Goal: Information Seeking & Learning: Learn about a topic

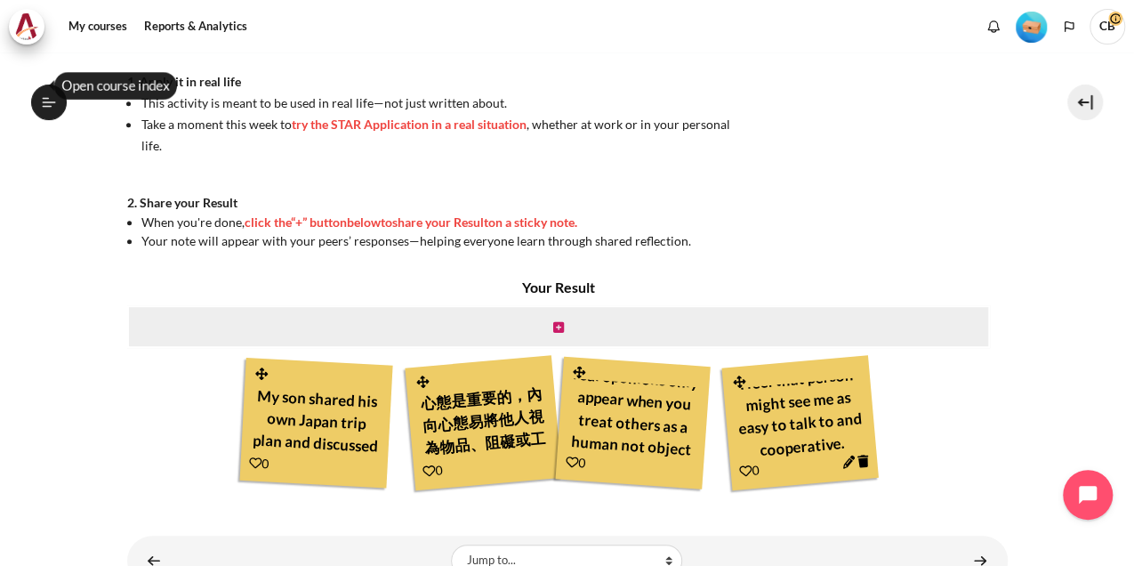
scroll to position [537, 0]
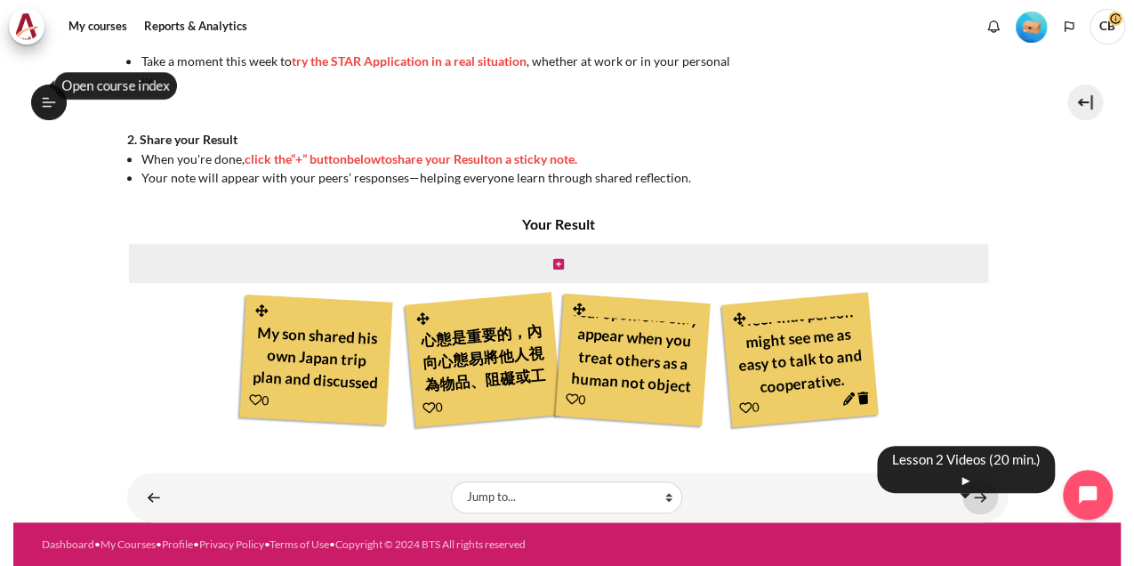
click at [562, 487] on link "Content" at bounding box center [981, 496] width 36 height 35
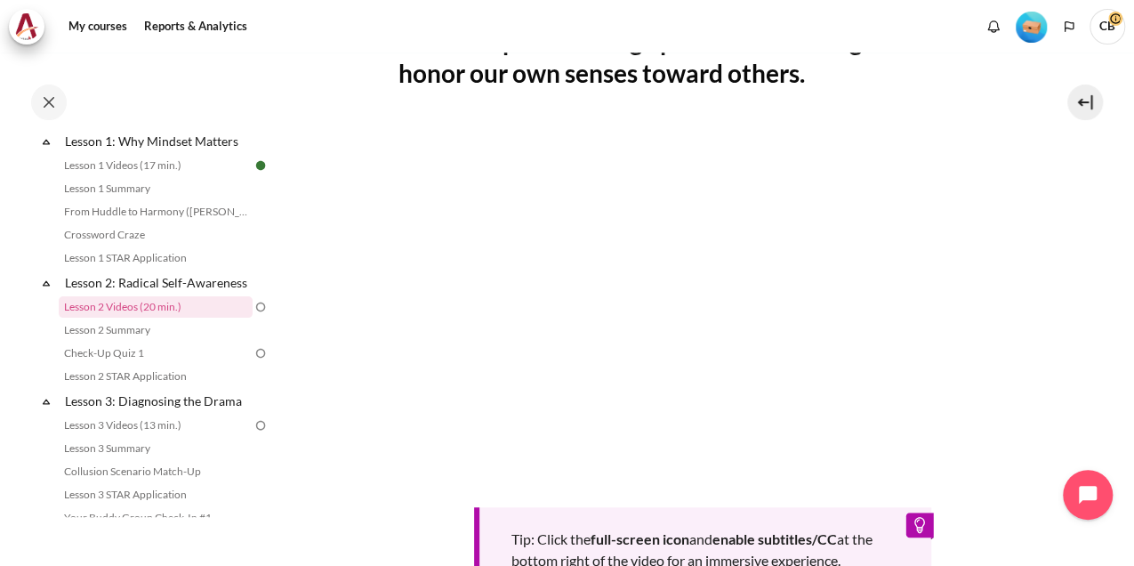
scroll to position [415, 0]
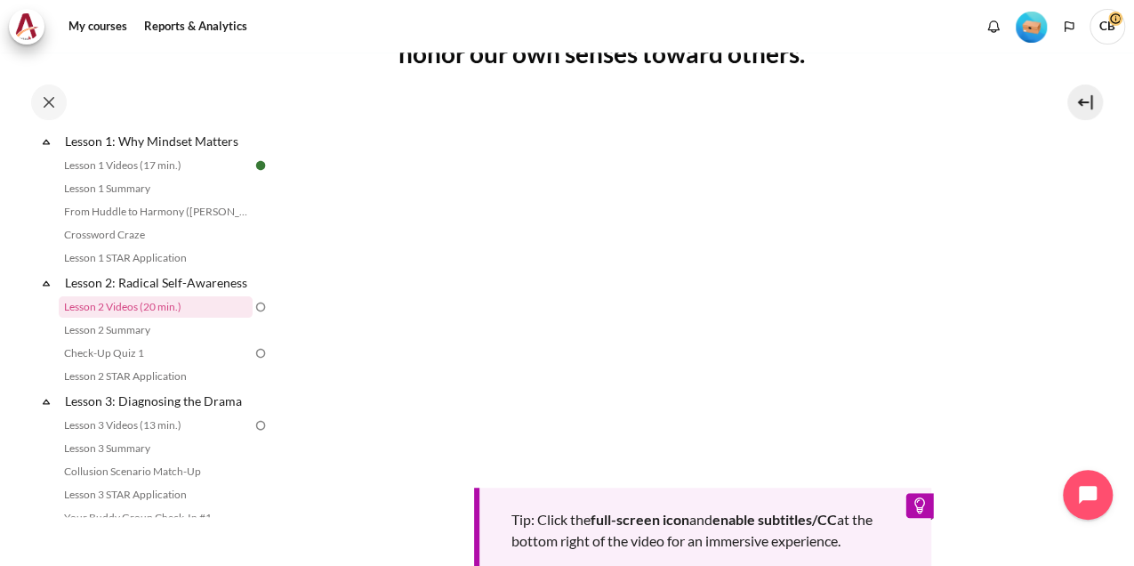
click at [743, 475] on div "Tip: Click the full-screen icon and enable subtitles/CC at the bottom right of …" at bounding box center [703, 340] width 609 height 476
click at [495, 489] on div "Tip: Click the full-screen icon and enable subtitles/CC at the bottom right of …" at bounding box center [702, 532] width 457 height 91
click at [509, 480] on div "Tip: Click the full-screen icon and enable subtitles/CC at the bottom right of …" at bounding box center [703, 340] width 609 height 476
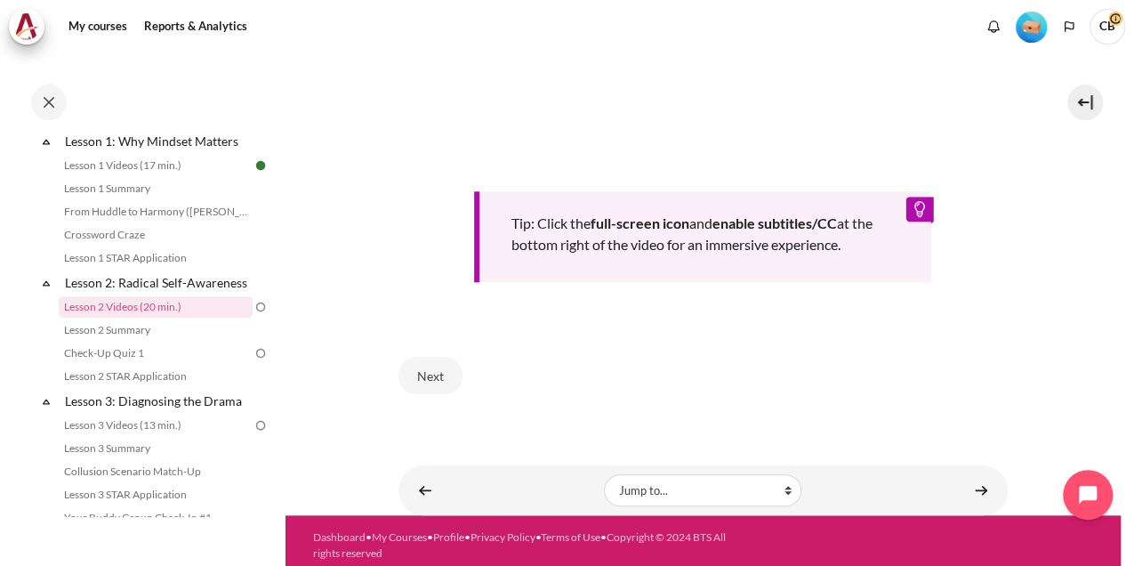
scroll to position [712, 0]
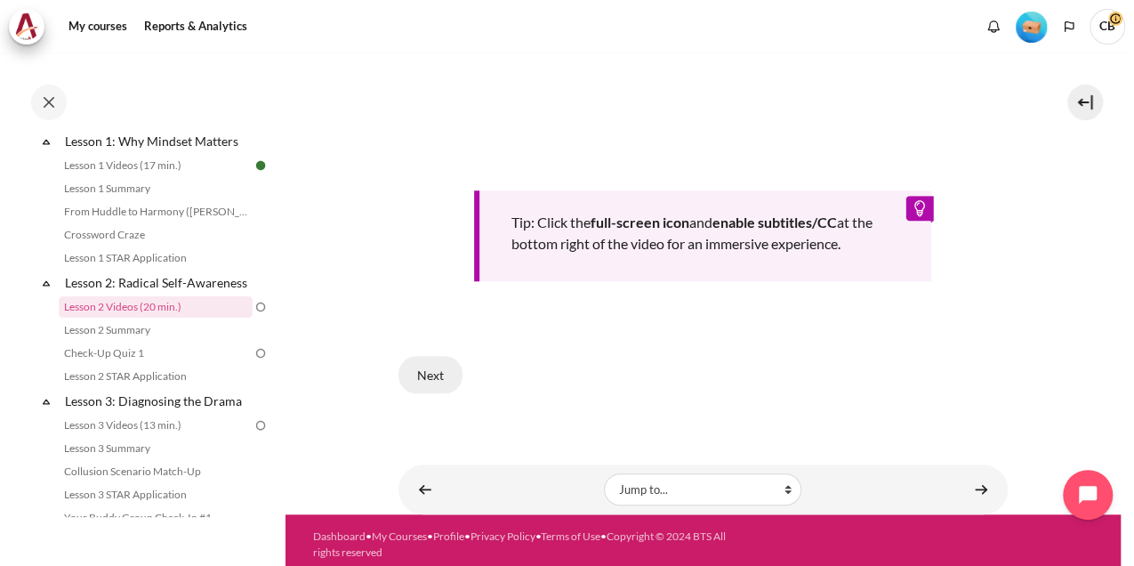
click at [452, 369] on button "Next" at bounding box center [431, 374] width 64 height 37
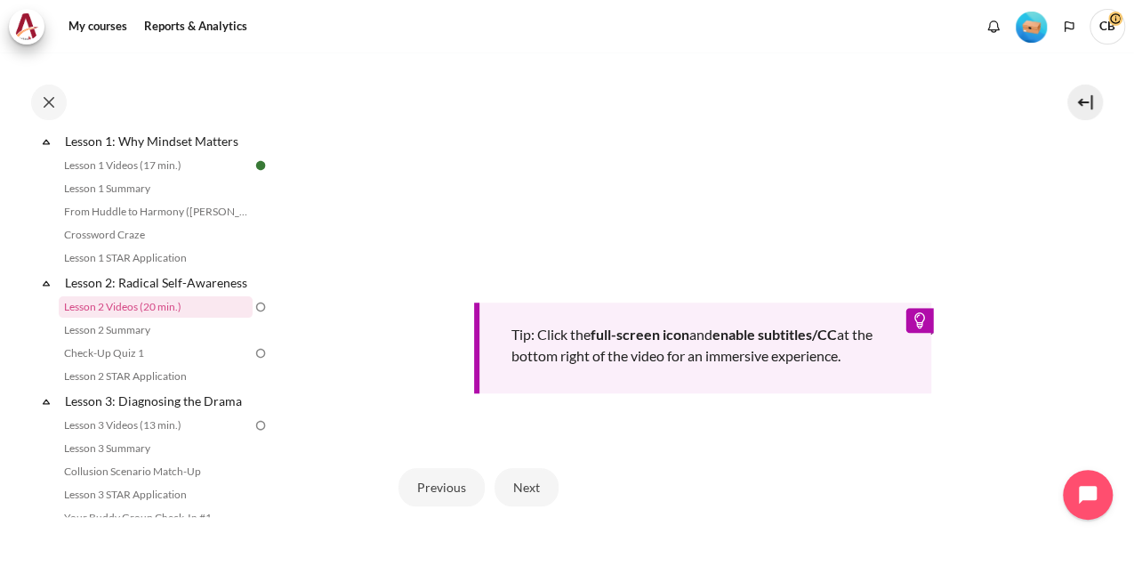
scroll to position [662, 0]
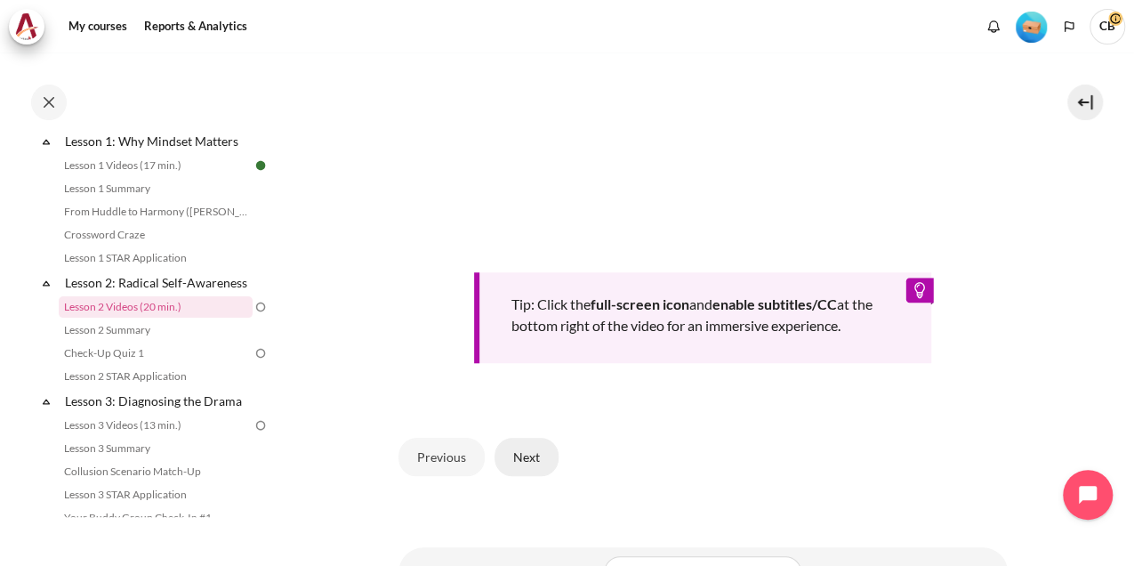
click at [521, 475] on button "Next" at bounding box center [527, 456] width 64 height 37
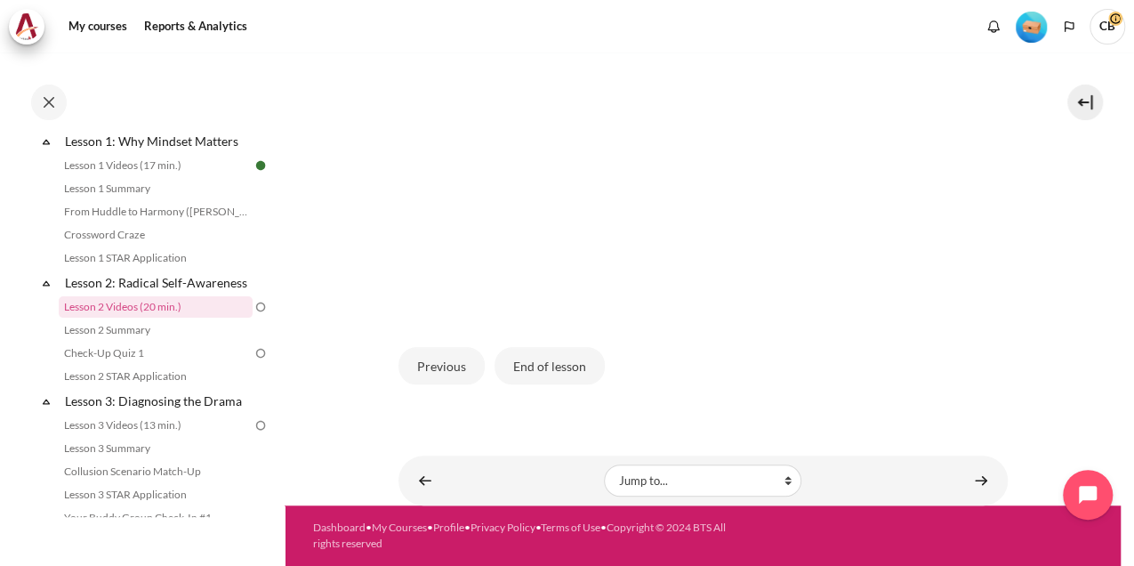
scroll to position [509, 0]
click at [544, 365] on button "End of lesson" at bounding box center [550, 365] width 110 height 37
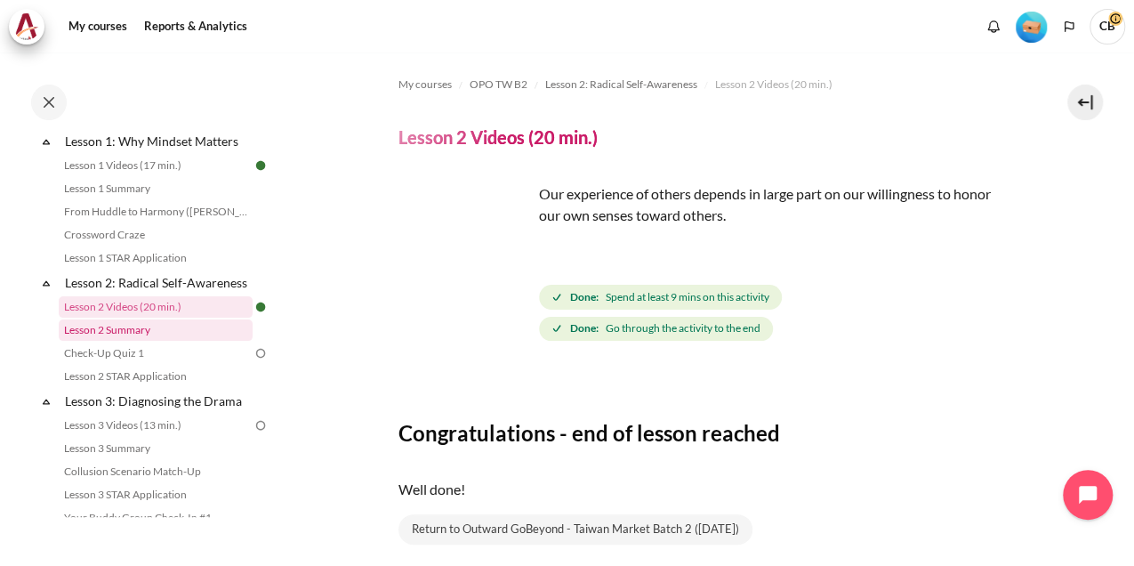
click at [148, 341] on link "Lesson 2 Summary" at bounding box center [156, 329] width 194 height 21
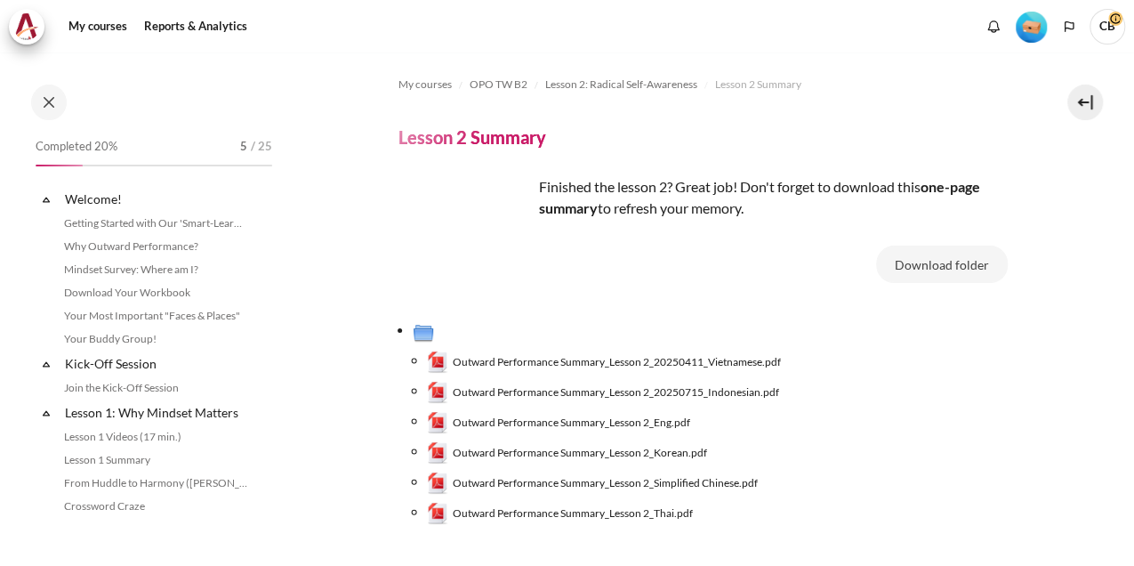
scroll to position [294, 0]
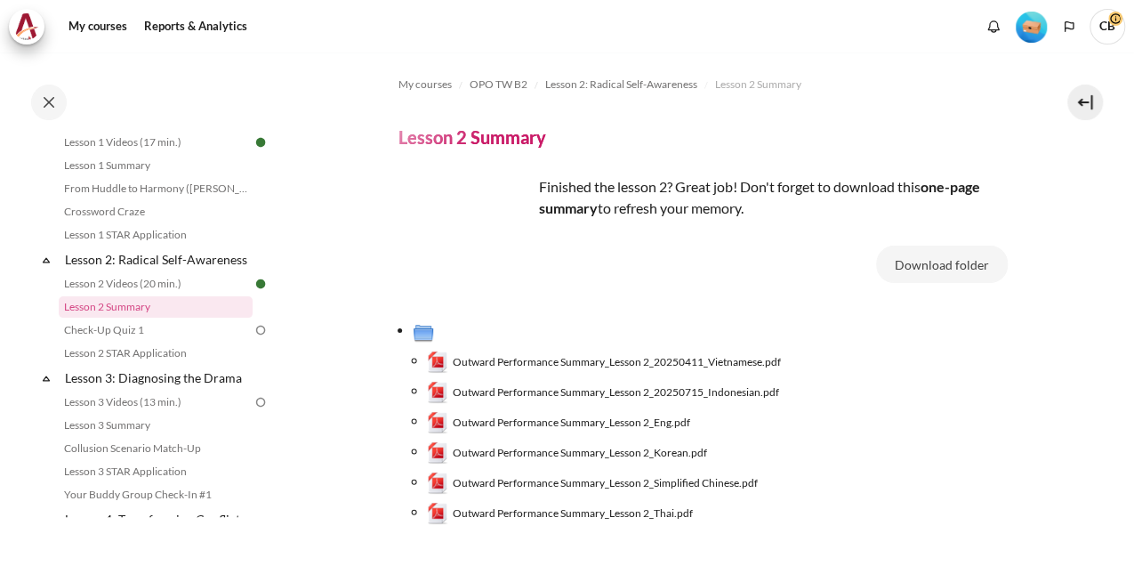
click at [612, 422] on span "Outward Performance Summary_Lesson 2_Eng.pdf" at bounding box center [572, 423] width 238 height 16
